Goal: Task Accomplishment & Management: Manage account settings

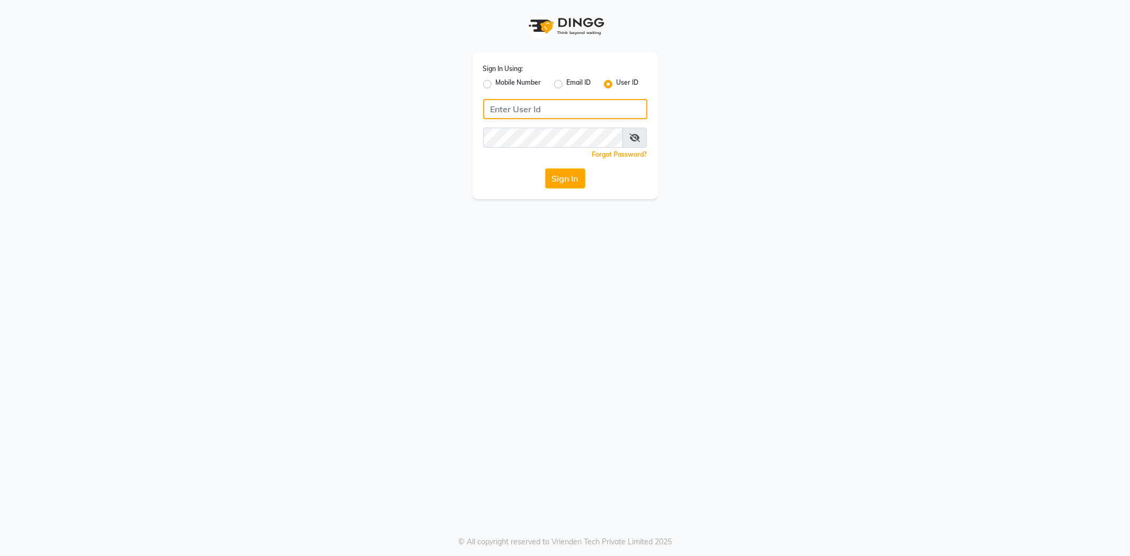
click at [505, 109] on input "Username" at bounding box center [565, 109] width 164 height 20
type input "R"
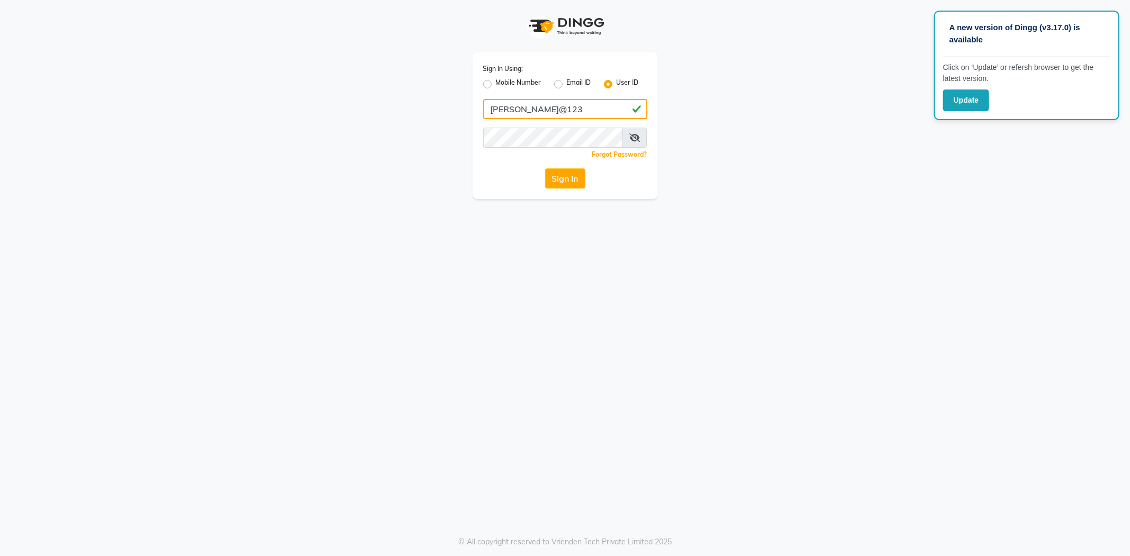
type input "[PERSON_NAME]@123"
click at [557, 182] on button "Sign In" at bounding box center [565, 178] width 40 height 20
click at [564, 181] on button "Sign In" at bounding box center [565, 178] width 40 height 20
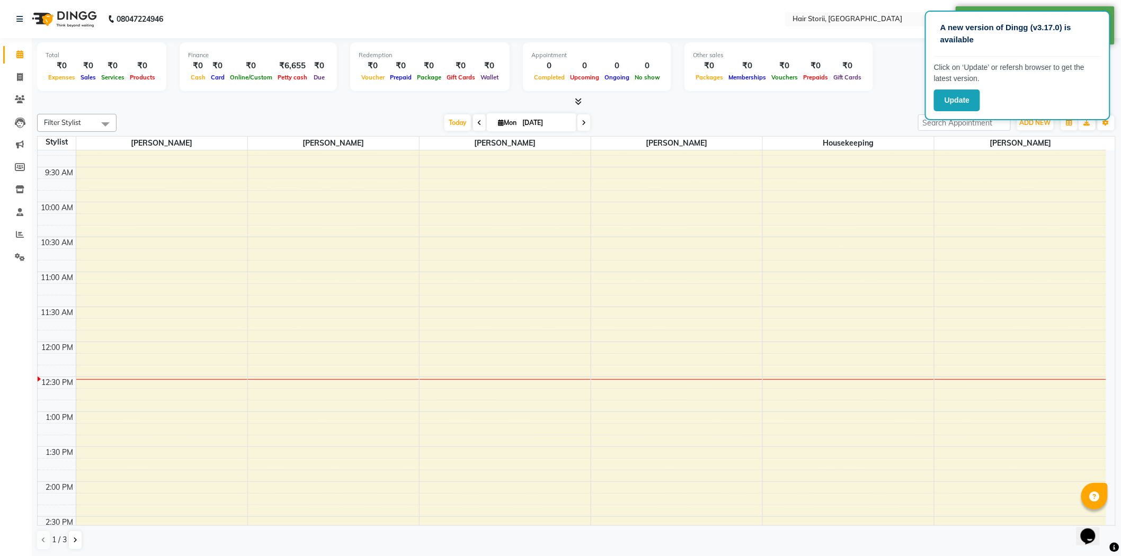
scroll to position [353, 0]
